Goal: Task Accomplishment & Management: Use online tool/utility

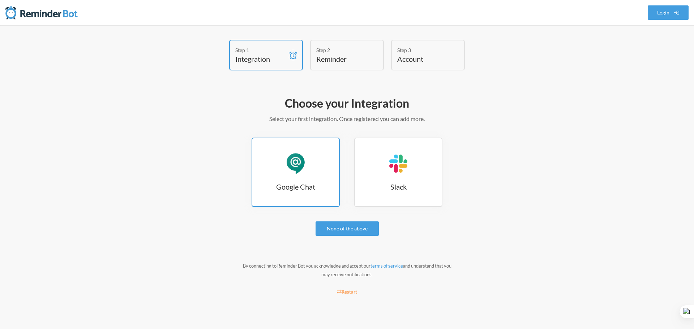
click at [298, 176] on link "Google Chat Google Chat" at bounding box center [296, 172] width 88 height 69
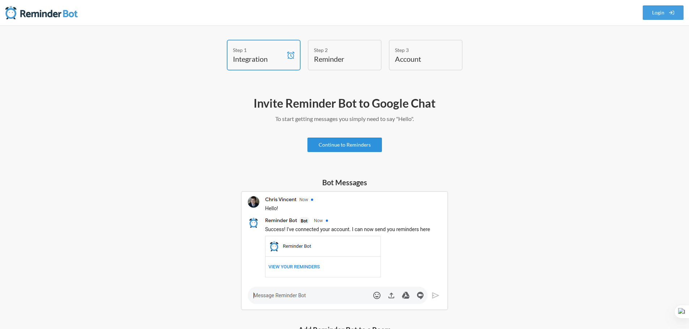
click at [348, 147] on link "Continue to Reminders" at bounding box center [344, 145] width 74 height 14
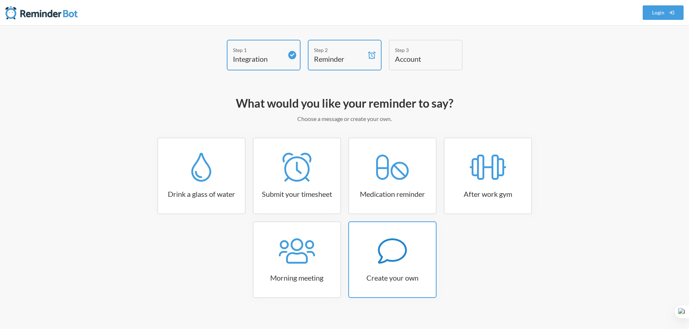
click at [391, 269] on link "Create your own" at bounding box center [392, 260] width 88 height 77
select select "10:30:00"
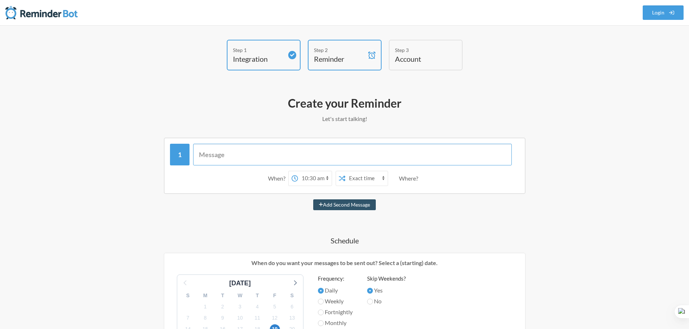
click at [279, 156] on input "text" at bounding box center [352, 155] width 318 height 22
click at [310, 154] on input "text" at bounding box center [352, 155] width 318 height 22
drag, startPoint x: 277, startPoint y: 153, endPoint x: 311, endPoint y: 154, distance: 34.7
click at [311, 154] on input "Microsoft Office Renewal (corp" at bounding box center [352, 155] width 318 height 22
paste input "nsignment@uratexph.onmicrosoft.com"
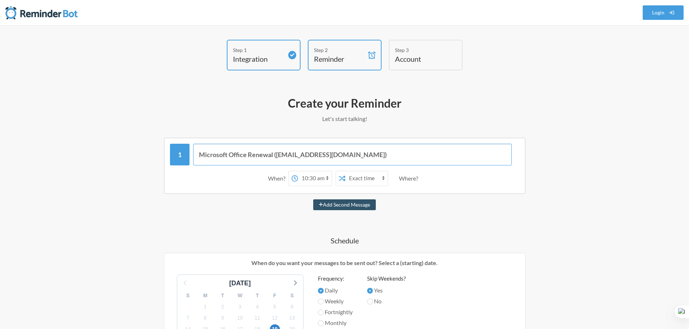
type input "Microsoft Office Renewal (consignment@uratexph.onmicrosoft.com)"
click at [315, 176] on select "12:00 am 12:15 am 12:30 am 12:45 am 1:00 am 1:15 am 1:30 am 1:45 am 2:00 am 2:1…" at bounding box center [315, 178] width 34 height 14
select select "08:00:00"
click at [298, 171] on select "12:00 am 12:15 am 12:30 am 12:45 am 1:00 am 1:15 am 1:30 am 1:45 am 2:00 am 2:1…" at bounding box center [315, 178] width 34 height 14
click at [371, 178] on select "Exact time Random time" at bounding box center [366, 178] width 42 height 14
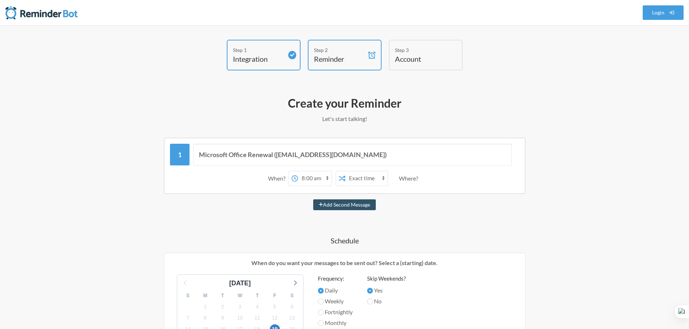
click at [431, 202] on div "Add Second Message" at bounding box center [344, 205] width 419 height 11
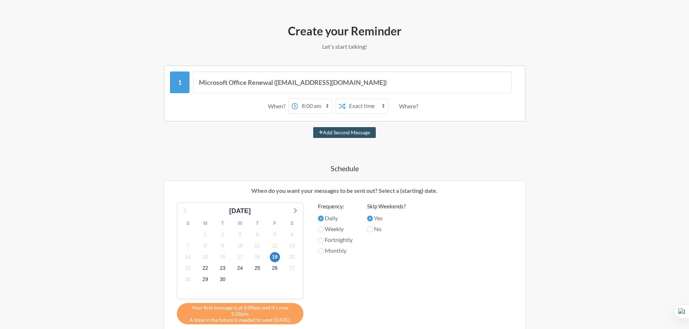
scroll to position [108, 0]
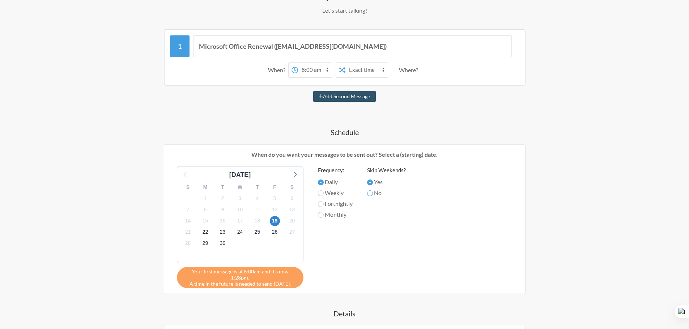
click at [370, 193] on input "No" at bounding box center [370, 193] width 6 height 6
radio input "true"
click at [295, 175] on icon at bounding box center [295, 174] width 3 height 5
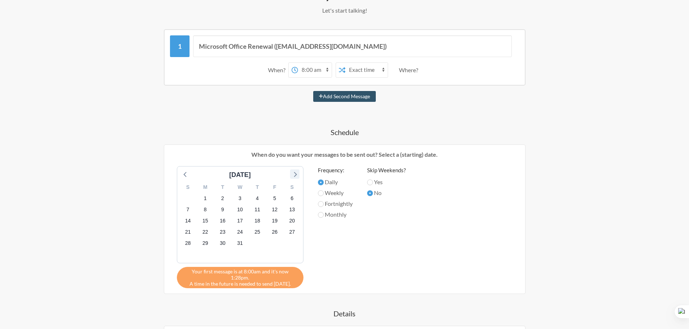
click at [295, 175] on icon at bounding box center [295, 174] width 3 height 5
click at [294, 176] on div "March 2026" at bounding box center [240, 175] width 119 height 10
click at [294, 175] on div "March 2026" at bounding box center [240, 175] width 119 height 10
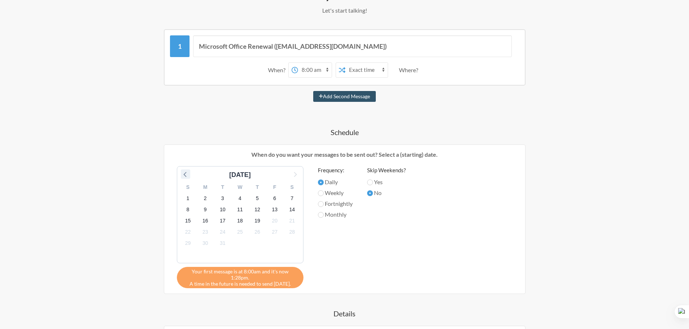
click at [186, 174] on icon at bounding box center [185, 174] width 9 height 9
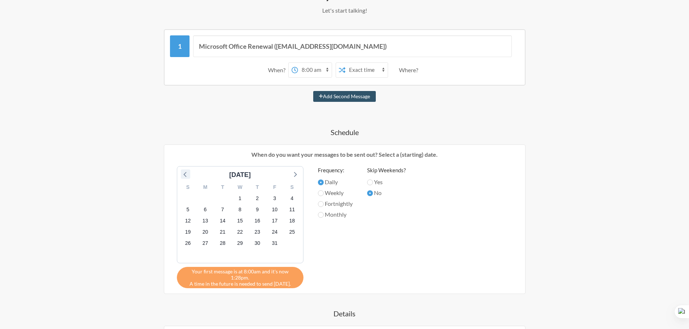
click at [186, 174] on icon at bounding box center [185, 174] width 9 height 9
click at [185, 173] on div "[DATE]" at bounding box center [240, 175] width 119 height 10
click at [294, 176] on icon at bounding box center [295, 174] width 3 height 5
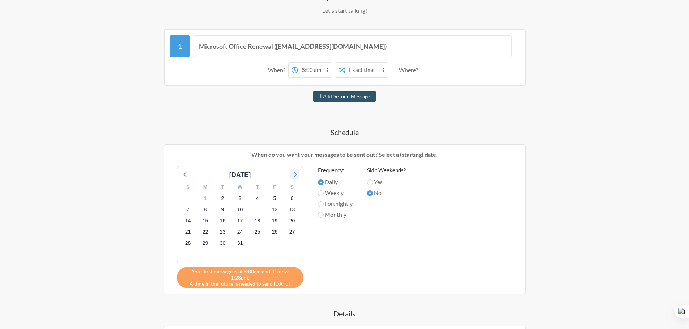
click at [294, 176] on icon at bounding box center [295, 174] width 3 height 5
click at [268, 225] on div "20" at bounding box center [274, 220] width 17 height 11
click at [275, 222] on span "20" at bounding box center [275, 221] width 10 height 10
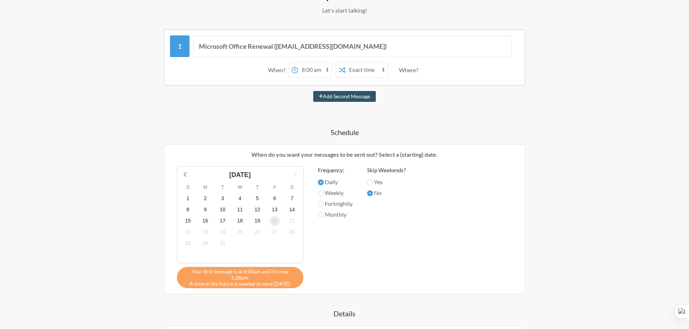
click at [270, 221] on span "20" at bounding box center [275, 221] width 10 height 10
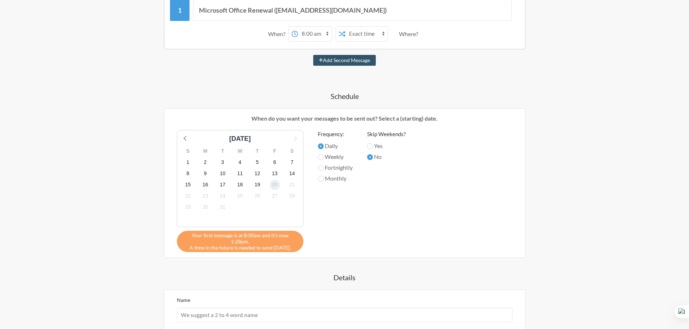
scroll to position [253, 0]
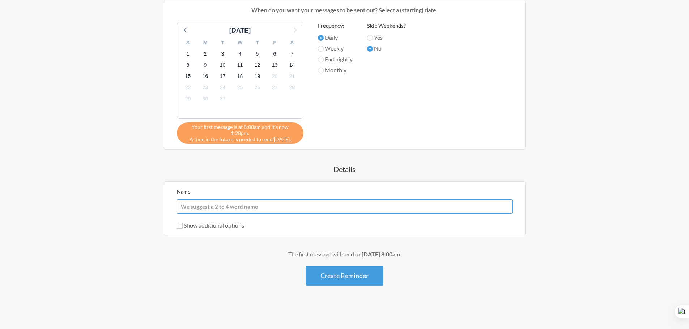
click at [264, 208] on input "Name" at bounding box center [344, 207] width 335 height 14
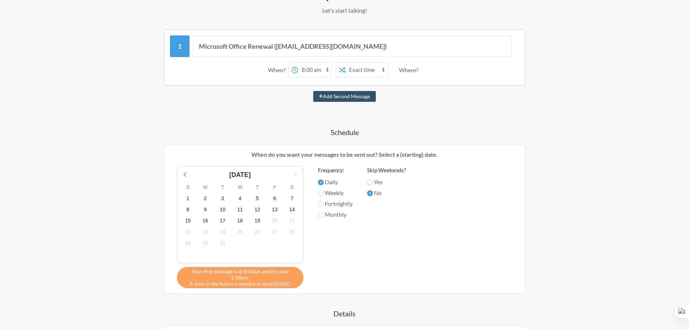
scroll to position [0, 0]
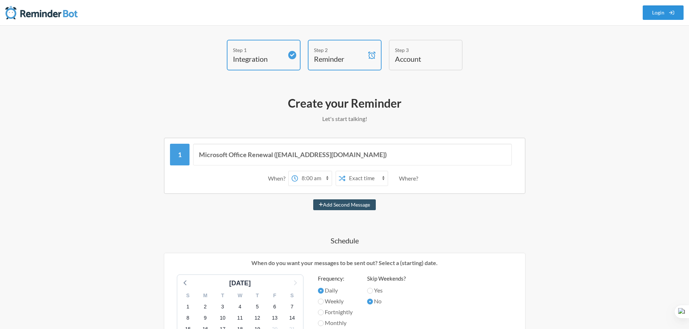
click at [658, 14] on link "Login" at bounding box center [662, 12] width 41 height 14
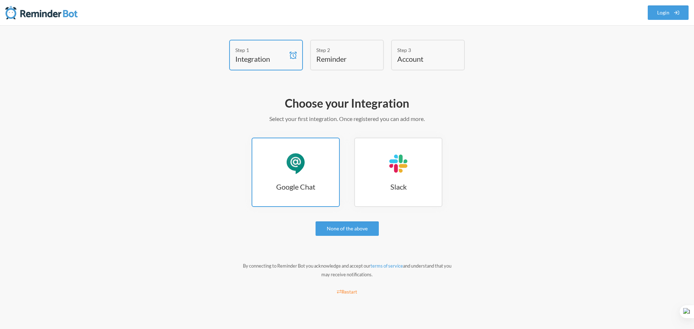
click at [308, 179] on link "Google Chat Google Chat" at bounding box center [296, 172] width 88 height 69
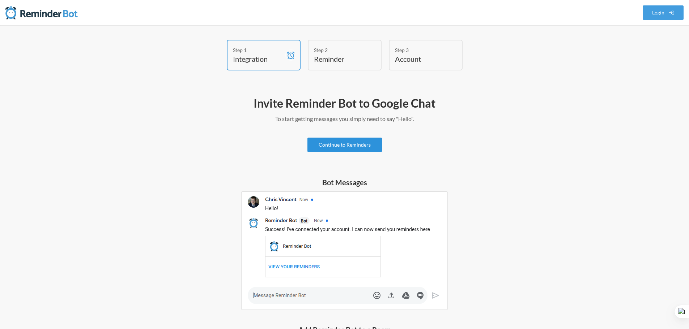
click at [362, 145] on link "Continue to Reminders" at bounding box center [344, 145] width 74 height 14
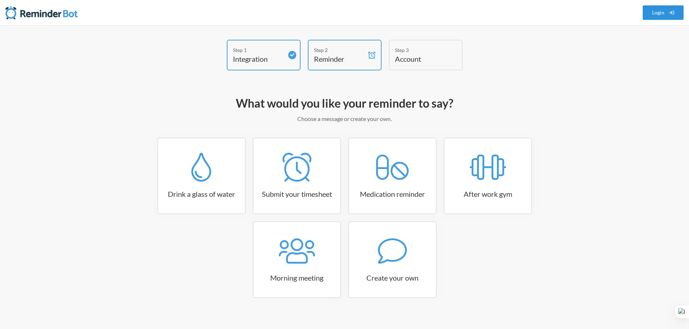
click at [673, 8] on span at bounding box center [671, 13] width 5 height 14
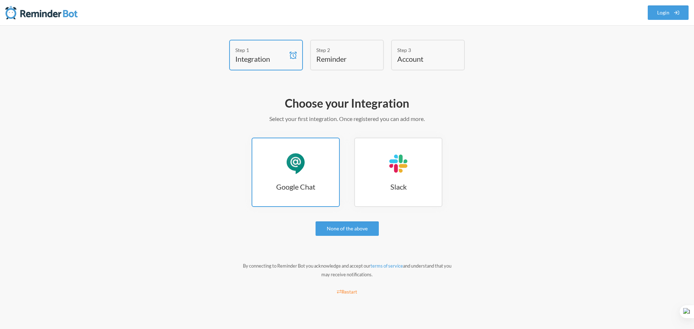
click at [284, 174] on link "Google Chat Google Chat" at bounding box center [296, 172] width 88 height 69
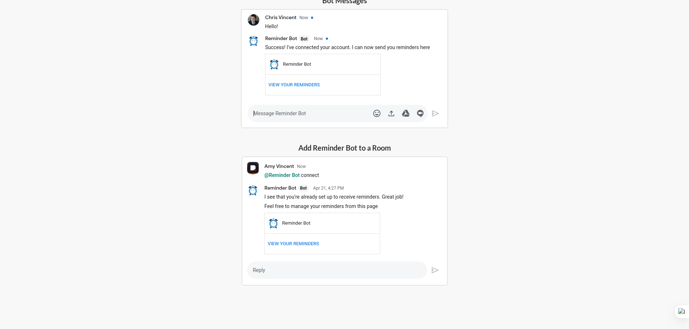
scroll to position [110, 0]
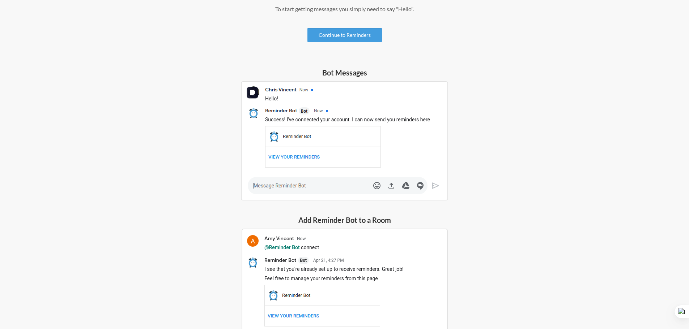
click at [312, 187] on img at bounding box center [344, 140] width 207 height 119
click at [293, 182] on img at bounding box center [344, 140] width 207 height 119
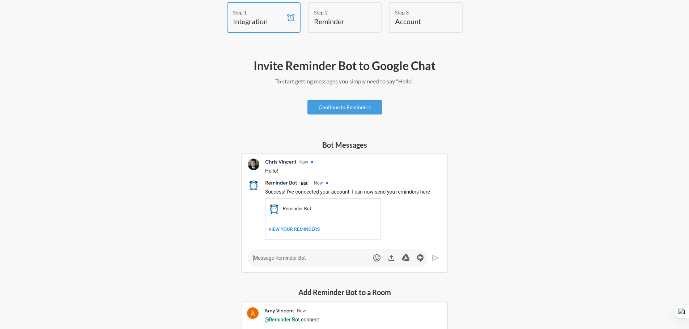
click at [341, 146] on h5 "Bot Messages" at bounding box center [344, 145] width 207 height 10
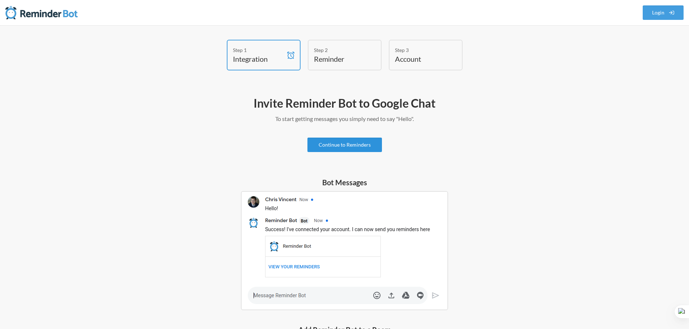
click at [341, 146] on link "Continue to Reminders" at bounding box center [344, 145] width 74 height 14
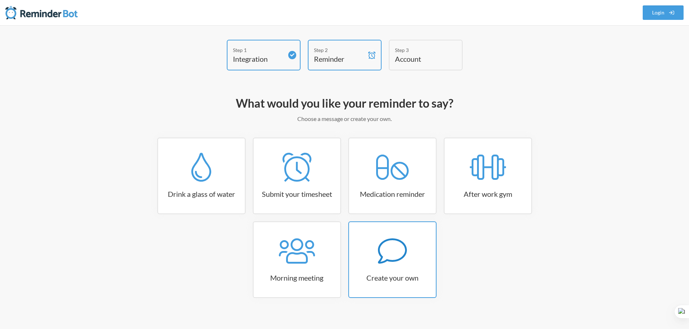
click at [397, 249] on icon at bounding box center [392, 251] width 29 height 29
select select "07:30:00"
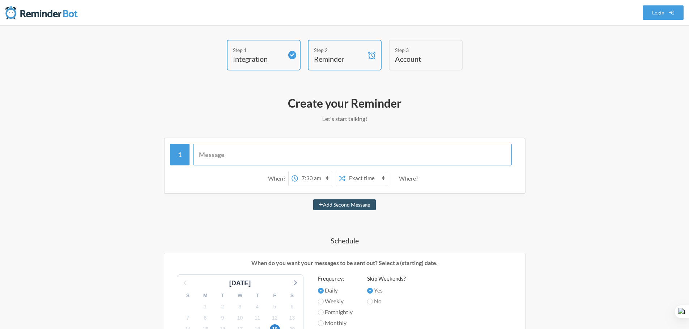
click at [278, 156] on input "text" at bounding box center [352, 155] width 318 height 22
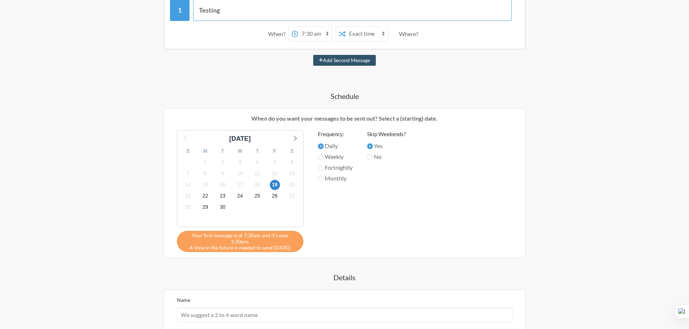
scroll to position [217, 0]
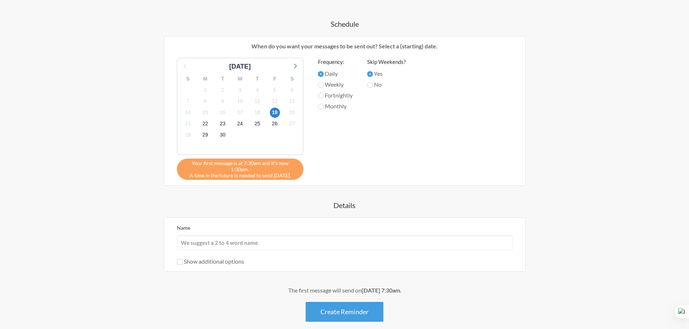
type input "Testing"
click at [300, 244] on input "Name" at bounding box center [344, 243] width 335 height 14
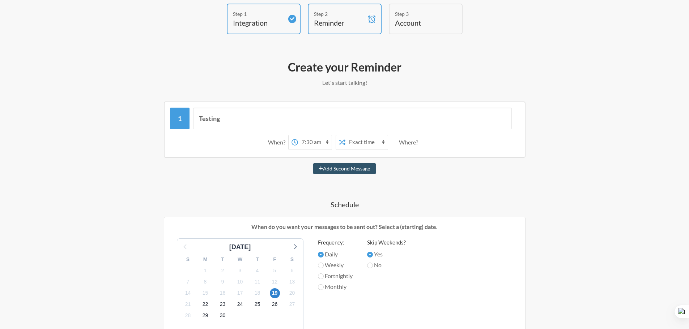
scroll to position [145, 0]
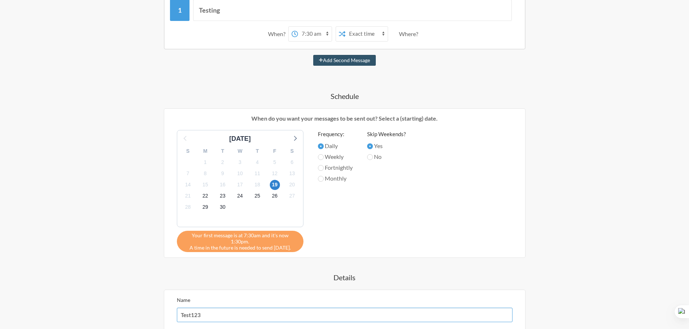
type input "Test123"
click at [374, 154] on label "No" at bounding box center [386, 157] width 39 height 9
click at [373, 154] on input "No" at bounding box center [370, 157] width 6 height 6
radio input "true"
click at [288, 183] on span "20" at bounding box center [292, 185] width 10 height 10
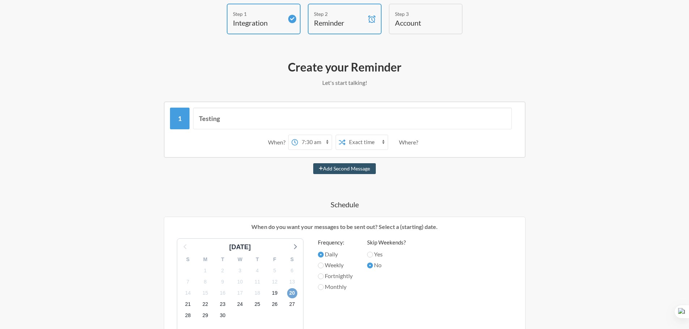
scroll to position [0, 0]
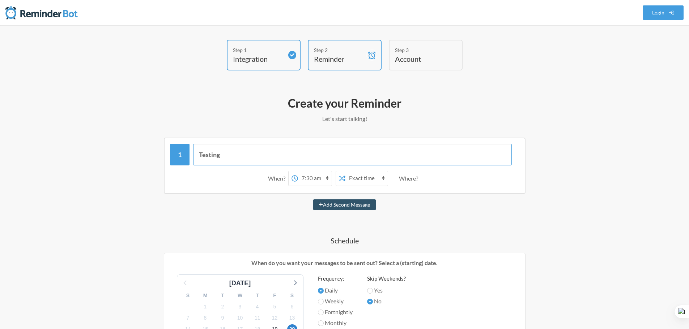
drag, startPoint x: 234, startPoint y: 157, endPoint x: 157, endPoint y: 156, distance: 77.0
click at [204, 156] on input "Testing" at bounding box center [352, 155] width 318 height 22
click at [157, 156] on div "Testing When? 12:00 am 12:15 am 12:30 am 12:45 am 1:00 am 1:15 am 1:30 am 1:45 …" at bounding box center [344, 166] width 419 height 56
drag, startPoint x: 254, startPoint y: 151, endPoint x: 172, endPoint y: 150, distance: 81.7
click at [172, 150] on div "Testing" at bounding box center [344, 155] width 349 height 22
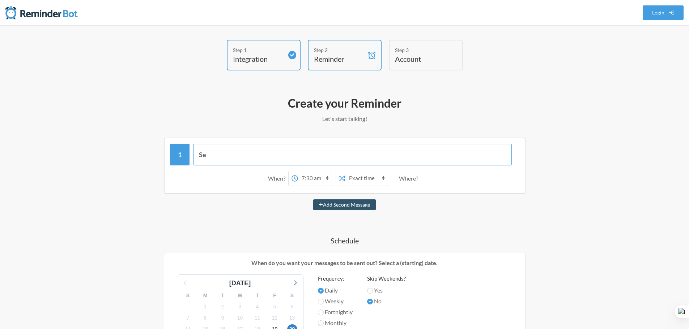
type input "S"
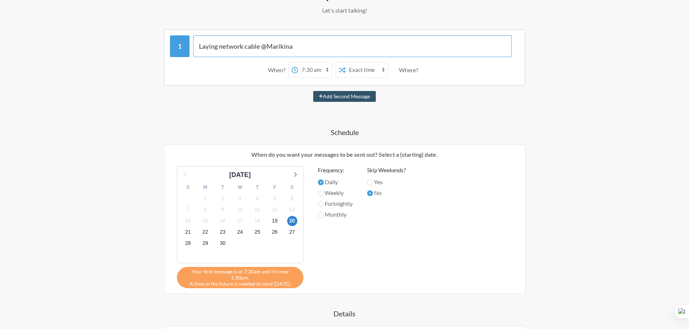
type input "Laying network cable @Marikina"
click at [415, 72] on div "Where?" at bounding box center [410, 70] width 22 height 15
click at [372, 67] on select "Exact time Random time" at bounding box center [366, 70] width 42 height 14
click at [345, 63] on select "Exact time Random time" at bounding box center [366, 70] width 42 height 14
click at [371, 69] on select "Exact time Random time" at bounding box center [366, 70] width 42 height 14
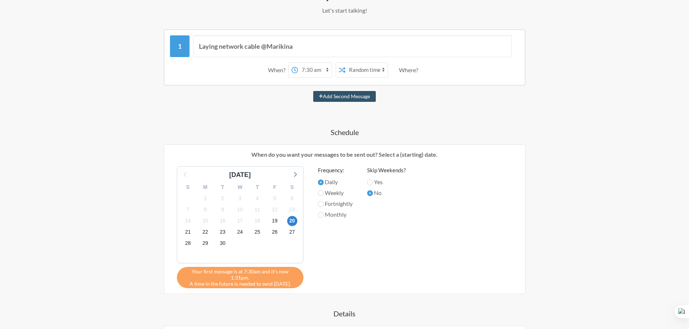
select select "false"
click at [345, 63] on select "Exact time Random time" at bounding box center [366, 70] width 42 height 14
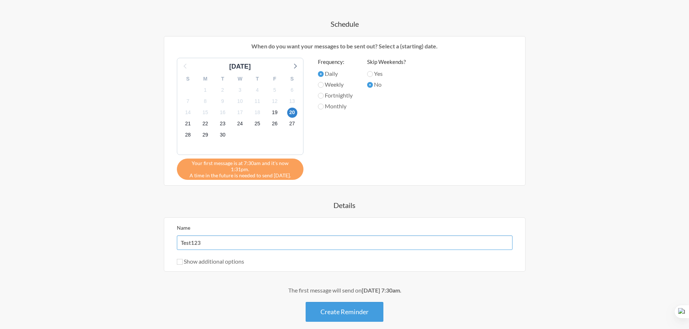
drag, startPoint x: 267, startPoint y: 246, endPoint x: 101, endPoint y: 245, distance: 166.6
click at [180, 246] on input "Test123" at bounding box center [344, 243] width 335 height 14
drag, startPoint x: 101, startPoint y: 245, endPoint x: 32, endPoint y: 244, distance: 68.7
click at [32, 244] on div "Step 1 Integration Step 2 Reminder Step 3 Account What would you like your remi…" at bounding box center [344, 86] width 689 height 557
drag, startPoint x: 213, startPoint y: 242, endPoint x: 163, endPoint y: 237, distance: 50.5
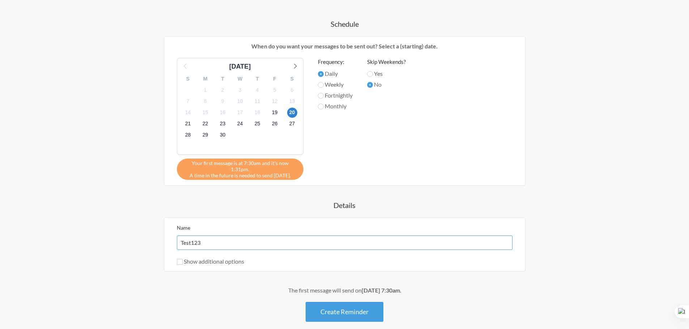
click at [163, 237] on div "Laying network cable @Marikina When? 12:00 am 12:15 am 12:30 am 12:45 am 1:00 a…" at bounding box center [344, 121] width 419 height 401
type input "Marikina Wifi Setup"
click at [182, 259] on input "Show additional options" at bounding box center [180, 262] width 6 height 6
checkbox input "true"
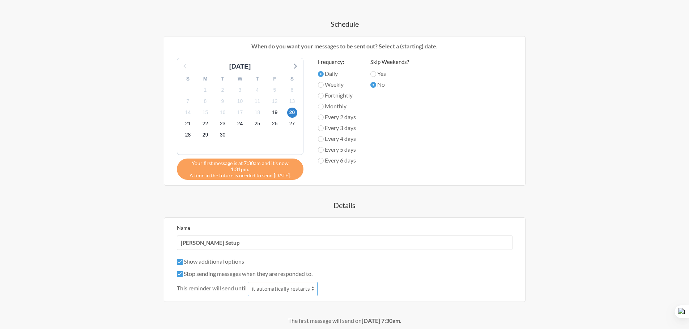
click at [271, 289] on select "it automatically restarts it is replied to" at bounding box center [283, 289] width 70 height 14
click at [248, 282] on select "it automatically restarts it is replied to" at bounding box center [283, 289] width 70 height 14
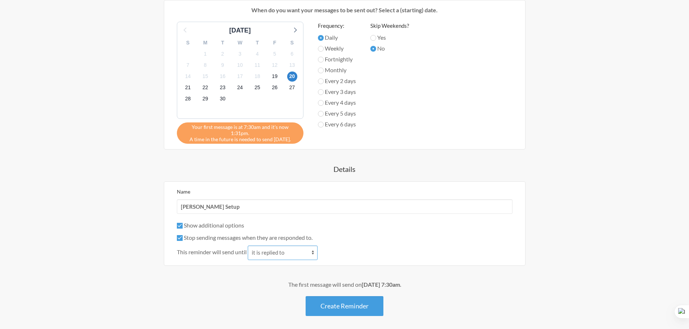
click at [281, 253] on select "it automatically restarts it is replied to" at bounding box center [283, 253] width 70 height 14
click at [203, 250] on span "This reminder will send until" at bounding box center [212, 252] width 70 height 9
click at [277, 253] on select "it automatically restarts it is replied to" at bounding box center [283, 253] width 70 height 14
select select "0"
click at [248, 246] on select "it automatically restarts it is replied to" at bounding box center [283, 253] width 70 height 14
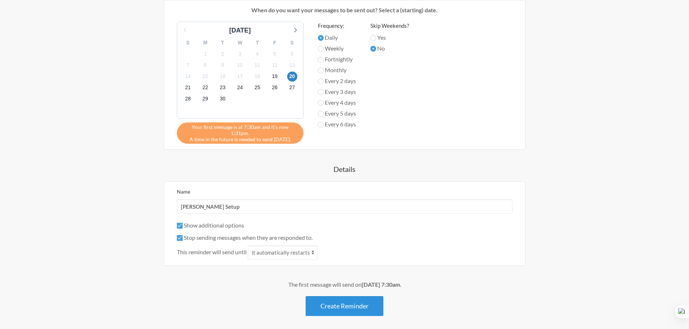
click at [335, 307] on button "Create Reminder" at bounding box center [344, 306] width 78 height 20
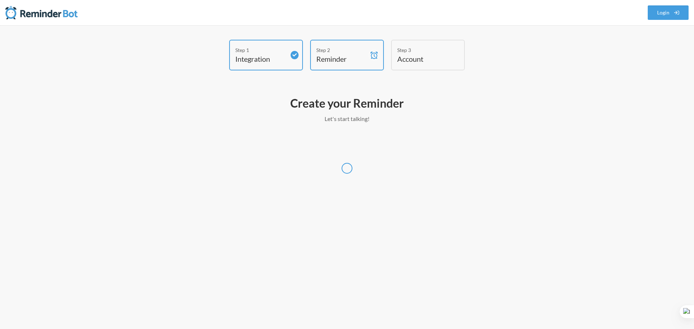
select select "[GEOGRAPHIC_DATA]/[GEOGRAPHIC_DATA]"
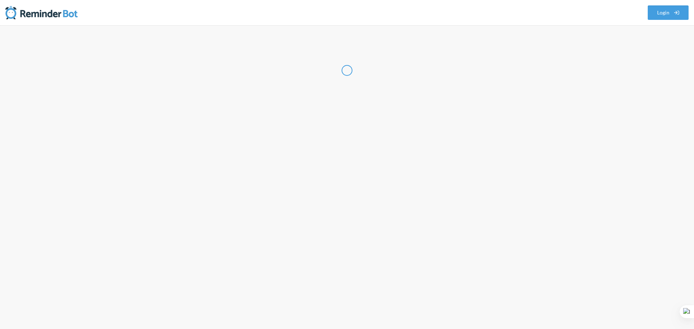
select select "PH"
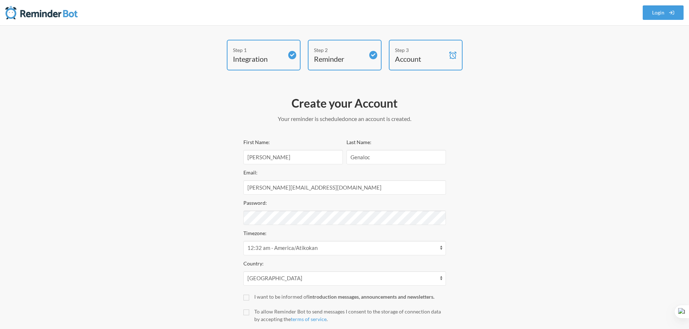
click at [489, 236] on div "Step 1 Integration Step 2 Reminder Step 3 Account Create your Account Your remi…" at bounding box center [345, 200] width 434 height 321
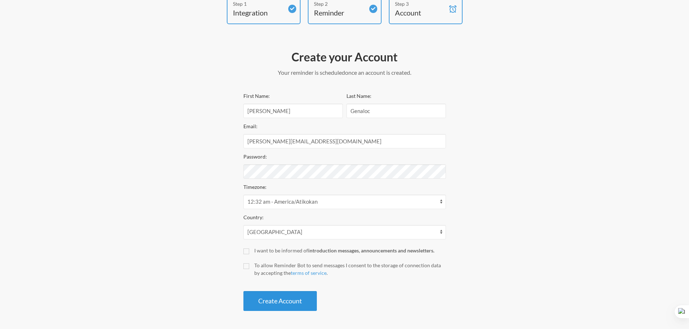
click at [278, 301] on button "Create Account" at bounding box center [279, 301] width 73 height 20
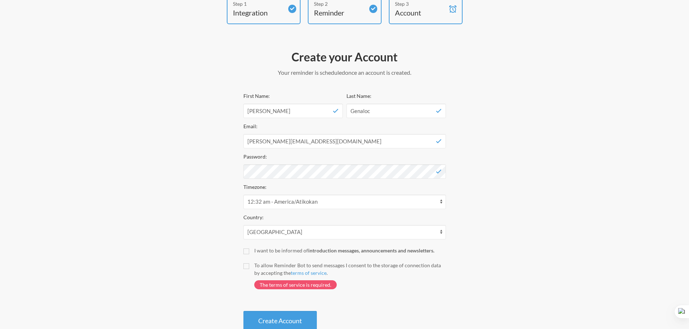
click at [242, 264] on div "Create your Account Your reminder is scheduled and your trial will start once a…" at bounding box center [344, 190] width 217 height 289
click at [244, 249] on input "I want to be informed of introduction messages, announcements and newsletters." at bounding box center [246, 252] width 6 height 6
click at [243, 250] on input "I want to be informed of introduction messages, announcements and newsletters." at bounding box center [246, 252] width 6 height 6
checkbox input "false"
click at [244, 264] on input "To allow Reminder Bot to send messages I consent to the storage of connection d…" at bounding box center [246, 267] width 6 height 6
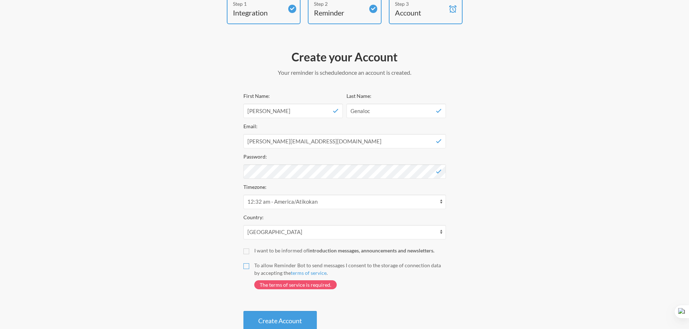
checkbox input "true"
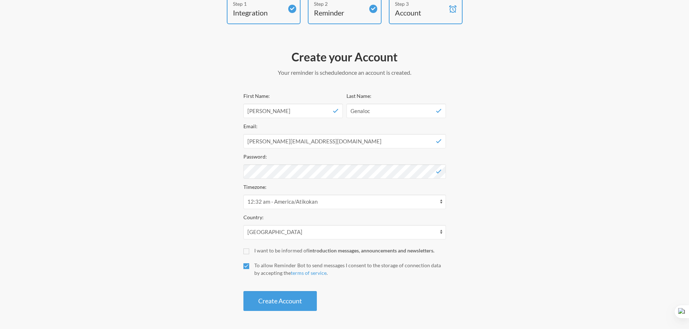
click at [269, 300] on button "Create Account" at bounding box center [279, 301] width 73 height 20
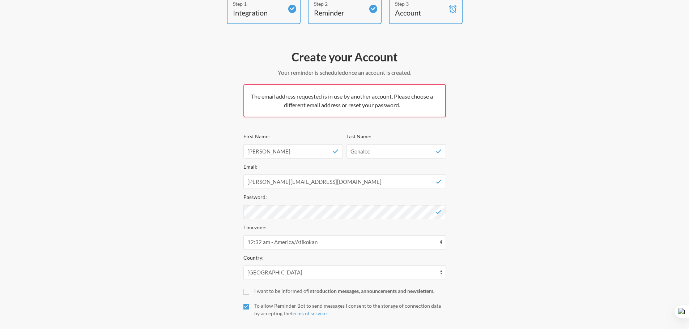
scroll to position [0, 0]
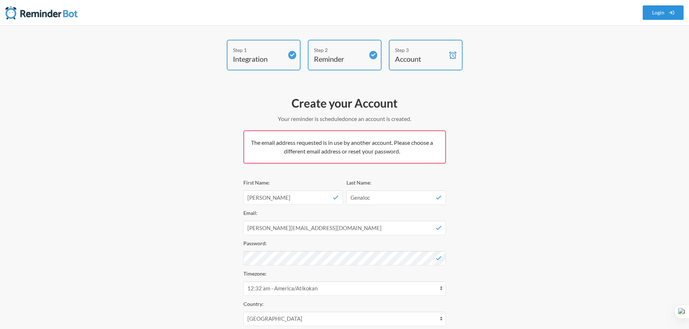
click at [659, 11] on link "Login" at bounding box center [662, 12] width 41 height 14
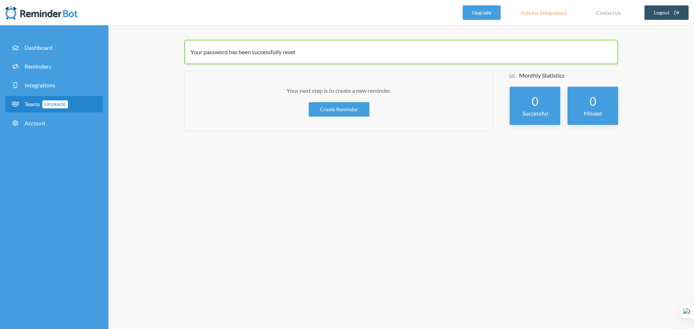
click at [22, 103] on span at bounding box center [17, 103] width 13 height 7
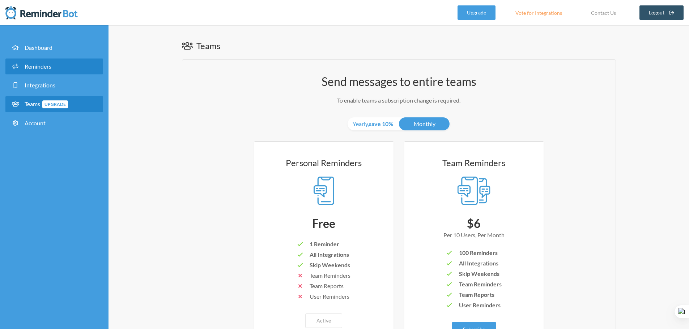
click at [39, 62] on link "Reminders" at bounding box center [54, 67] width 98 height 16
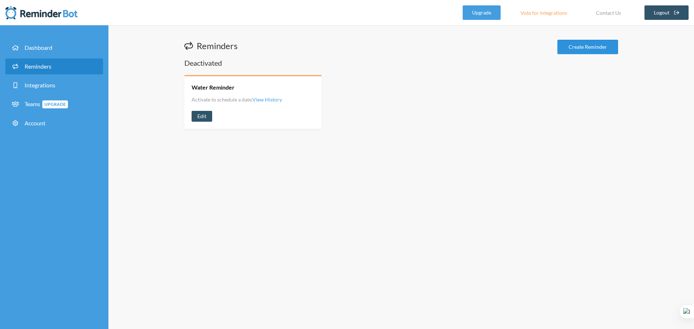
click at [560, 50] on link "Create Reminder" at bounding box center [587, 47] width 61 height 14
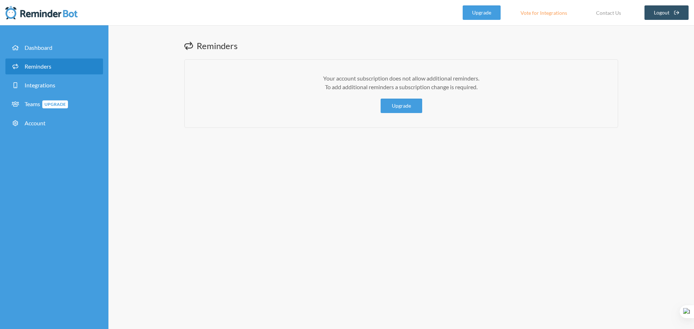
click at [59, 69] on link "Reminders" at bounding box center [54, 67] width 98 height 16
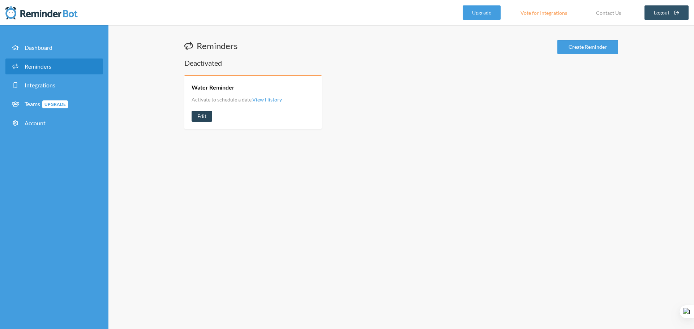
click at [201, 117] on link "Edit" at bounding box center [202, 116] width 21 height 11
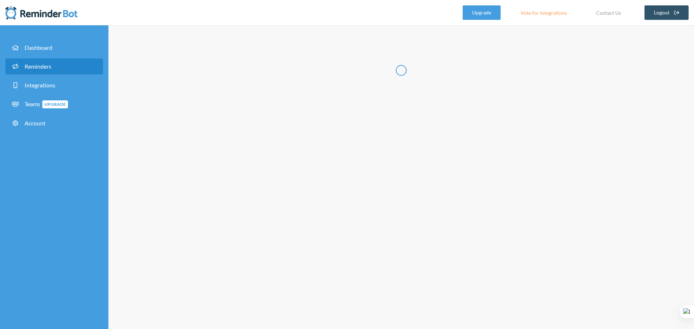
radio input "false"
radio input "true"
type input "Water Reminder"
checkbox input "true"
select select "06:30:00"
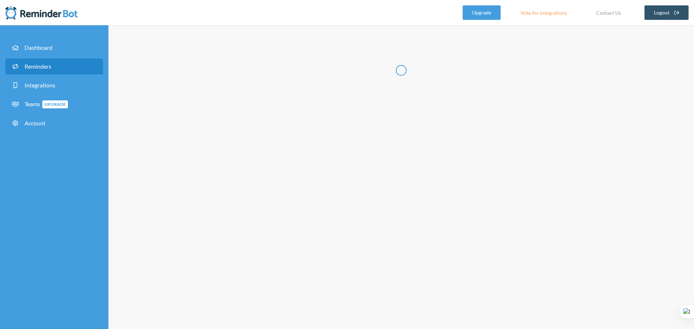
select select "07:30:00"
select select "true"
select select "08:30:00"
select select "09:30:00"
select select "10:30:00"
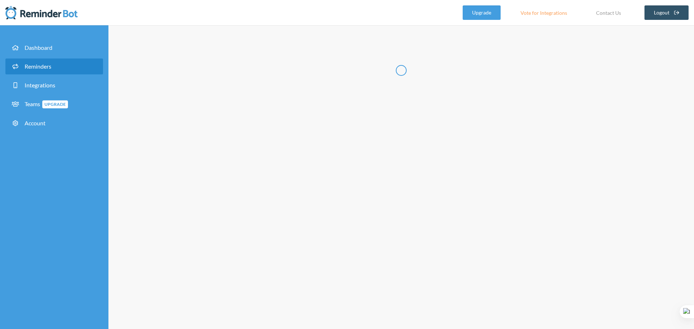
select select "11:30:00"
select select "12:30:00"
select select "13:00:00"
select select "13:30:00"
select select "14:30:00"
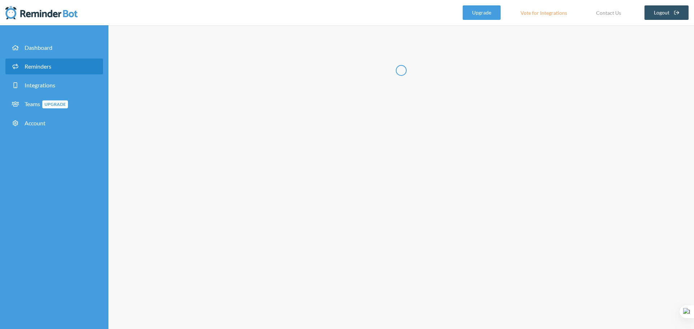
select select "14:30:00"
select select "15:30:00"
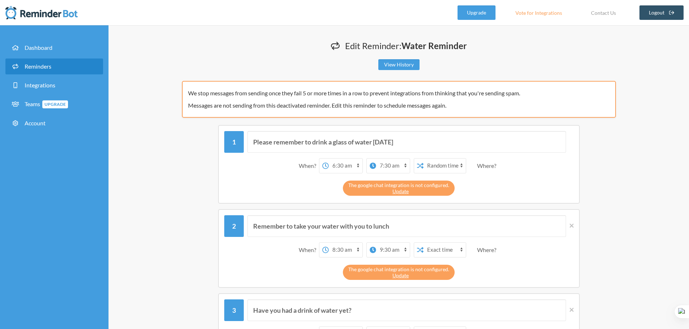
click at [43, 68] on span "Reminders" at bounding box center [38, 66] width 27 height 7
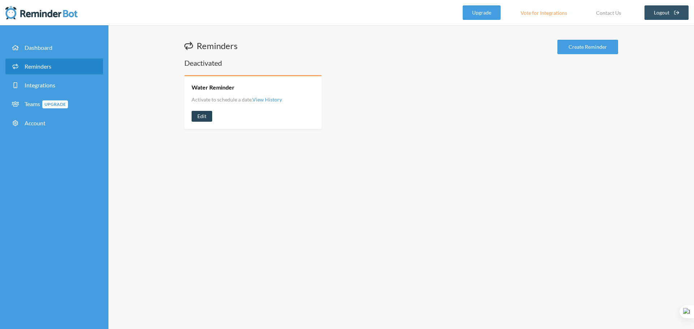
click at [205, 117] on link "Edit" at bounding box center [202, 116] width 21 height 11
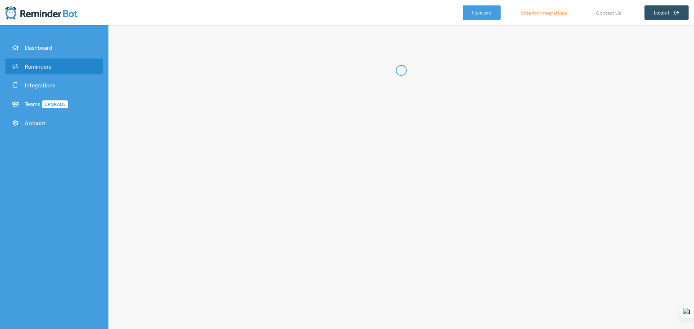
radio input "false"
radio input "true"
type input "Water Reminder"
checkbox input "true"
select select "06:30:00"
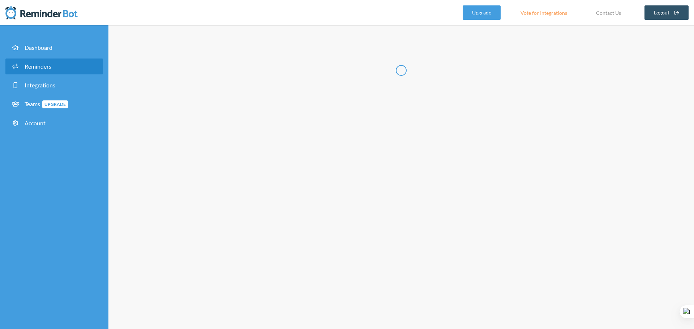
select select "07:30:00"
select select "true"
select select "08:30:00"
select select "09:30:00"
select select "10:30:00"
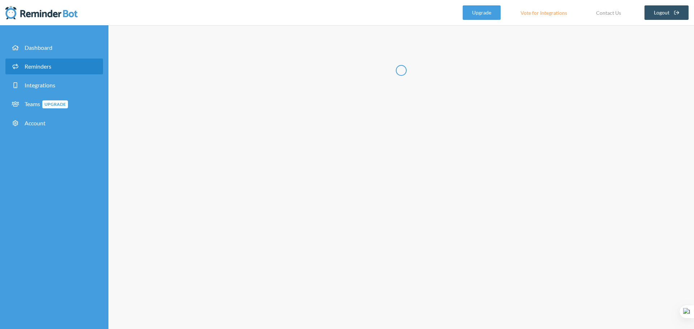
select select "11:30:00"
select select "12:30:00"
select select "13:00:00"
select select "13:30:00"
select select "14:30:00"
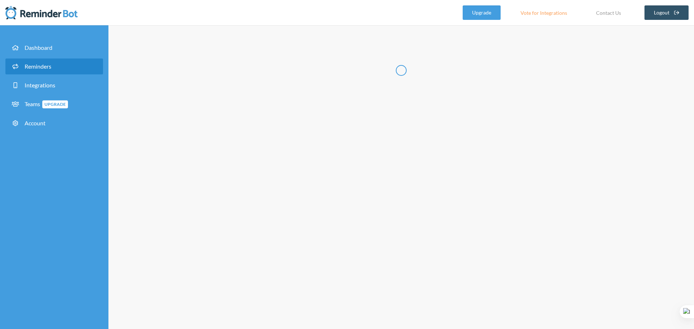
select select "14:30:00"
select select "15:30:00"
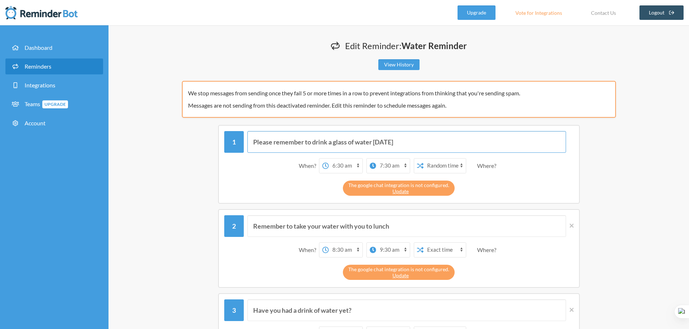
click at [398, 146] on input "Please remember to drink a glass of water [DATE]" at bounding box center [406, 142] width 318 height 22
click at [247, 88] on div "We stop messages from sending once they fail 5 or more times in a row to preven…" at bounding box center [399, 99] width 434 height 37
